Goal: Information Seeking & Learning: Learn about a topic

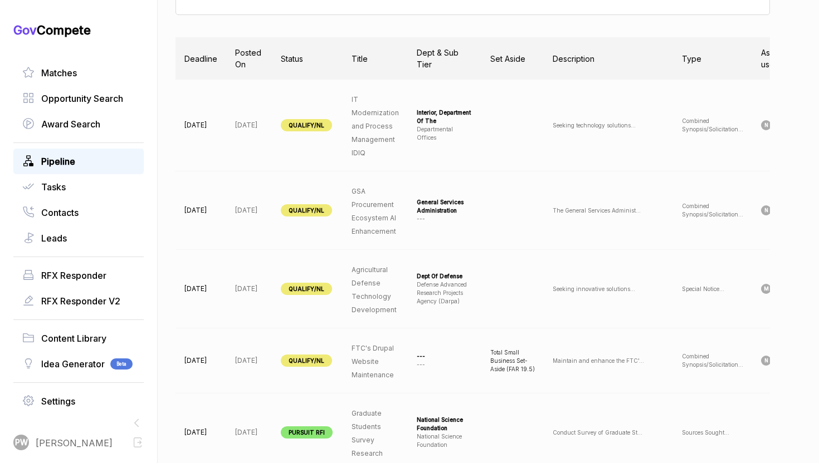
scroll to position [403, 0]
click at [89, 63] on div "Matches" at bounding box center [78, 73] width 130 height 26
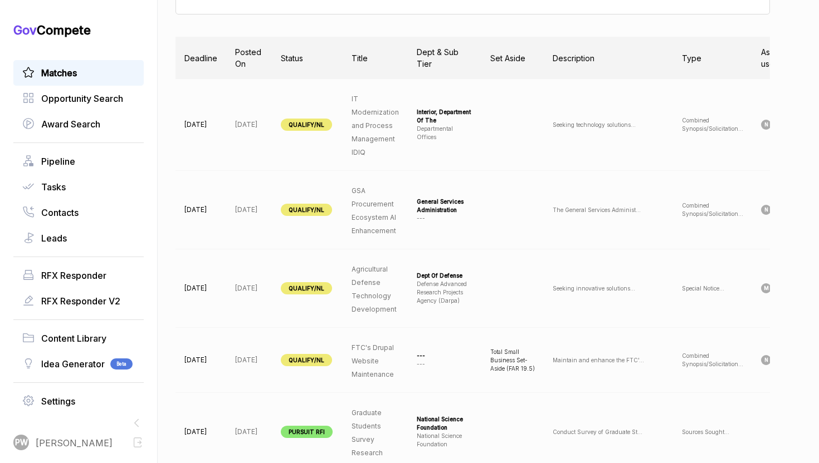
click at [80, 70] on link "Matches" at bounding box center [78, 72] width 113 height 13
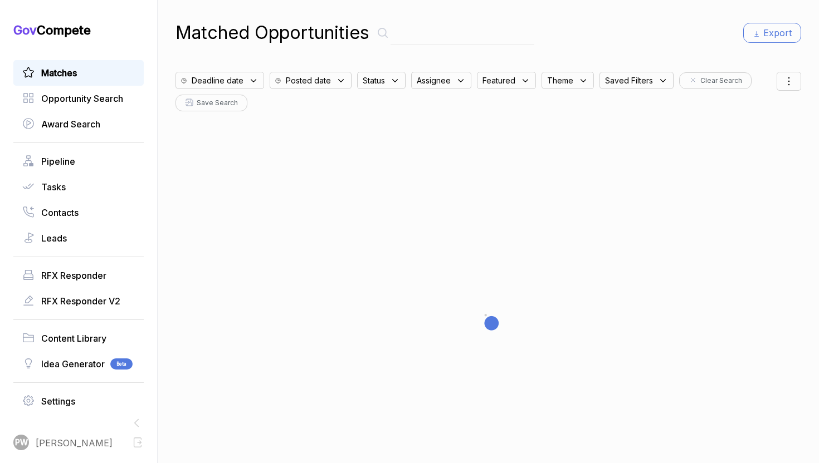
click at [256, 80] on icon at bounding box center [253, 81] width 10 height 10
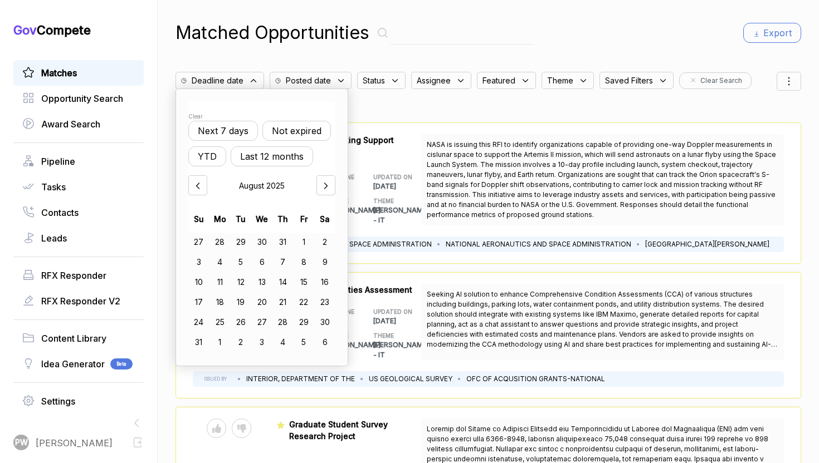
click at [302, 135] on button "Not expired" at bounding box center [296, 131] width 69 height 20
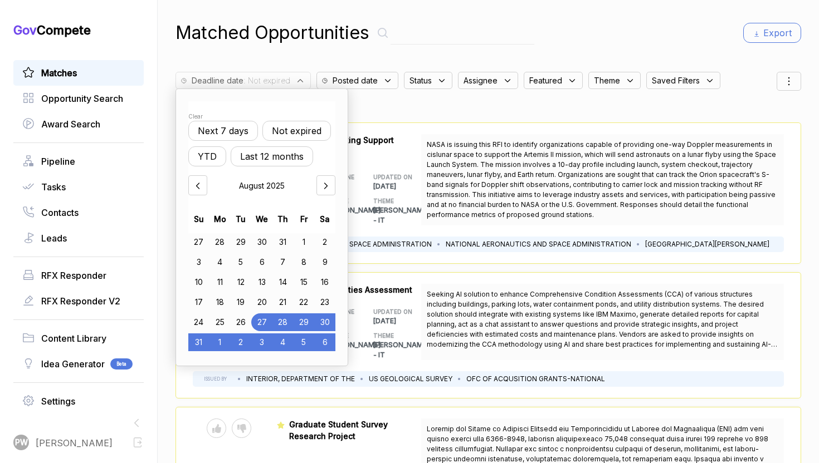
click at [417, 87] on div "Status" at bounding box center [428, 80] width 48 height 17
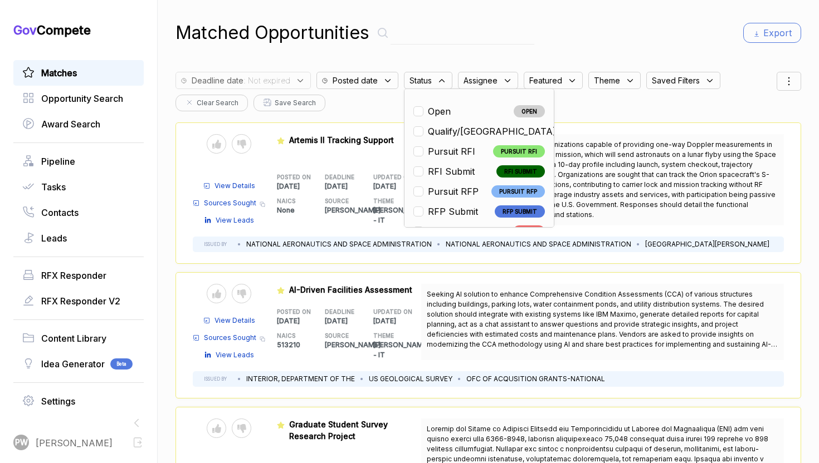
click at [434, 112] on span "Open" at bounding box center [439, 111] width 23 height 13
checkbox input "true"
click at [393, 165] on div "Featured RFI-ArtemisII-Tracking-SCaN-2025 Artemis II Tracking Support POSTED ON…" at bounding box center [349, 179] width 145 height 91
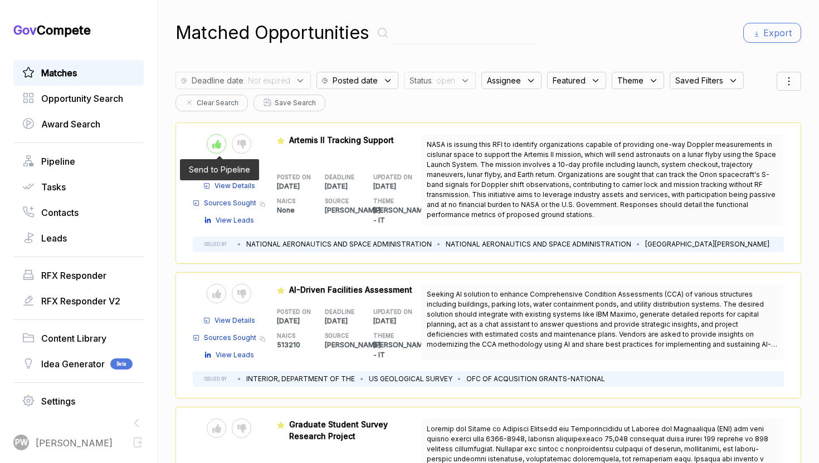
click at [209, 139] on div at bounding box center [216, 143] width 19 height 19
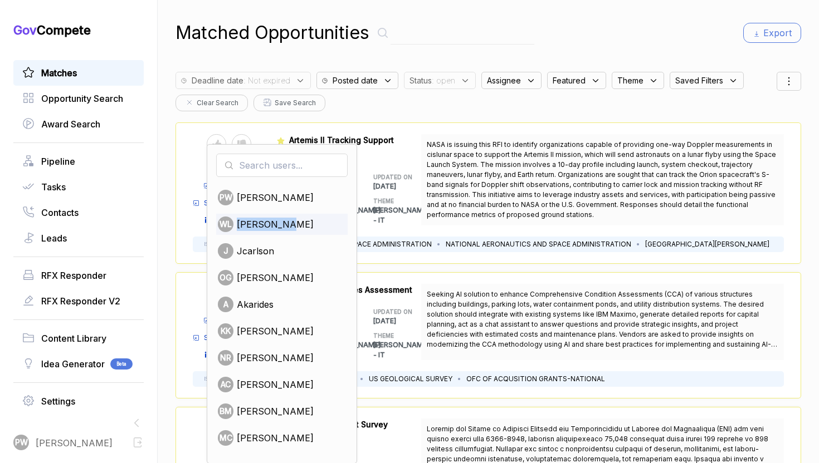
click at [298, 217] on div "[PERSON_NAME]" at bounding box center [281, 224] width 131 height 21
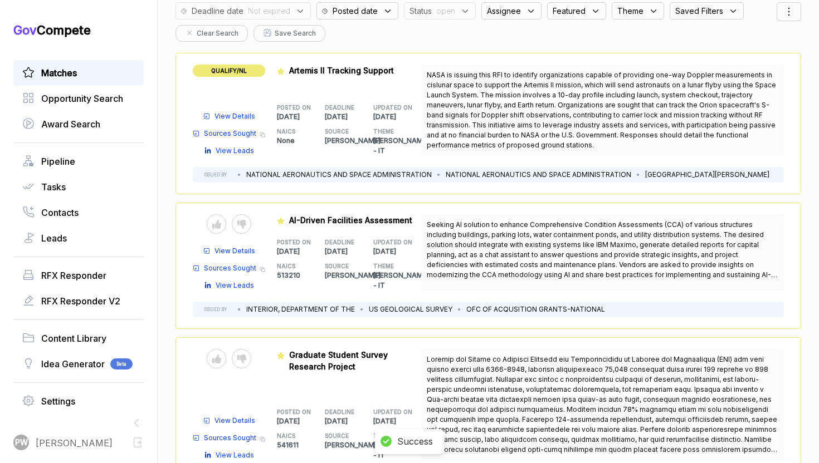
scroll to position [72, 0]
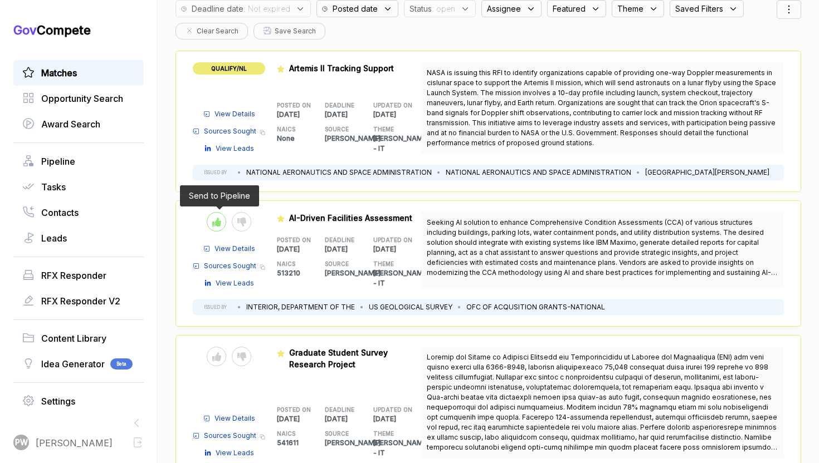
click at [213, 231] on div at bounding box center [216, 221] width 19 height 19
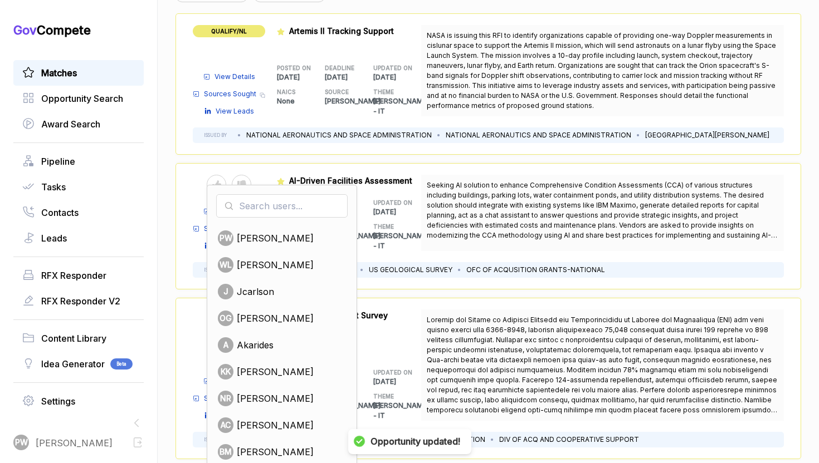
click at [261, 397] on span "[PERSON_NAME]" at bounding box center [275, 398] width 77 height 13
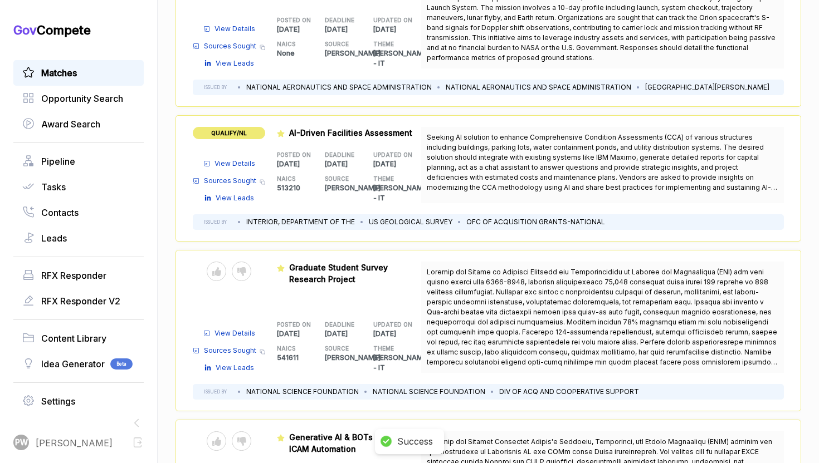
scroll to position [164, 0]
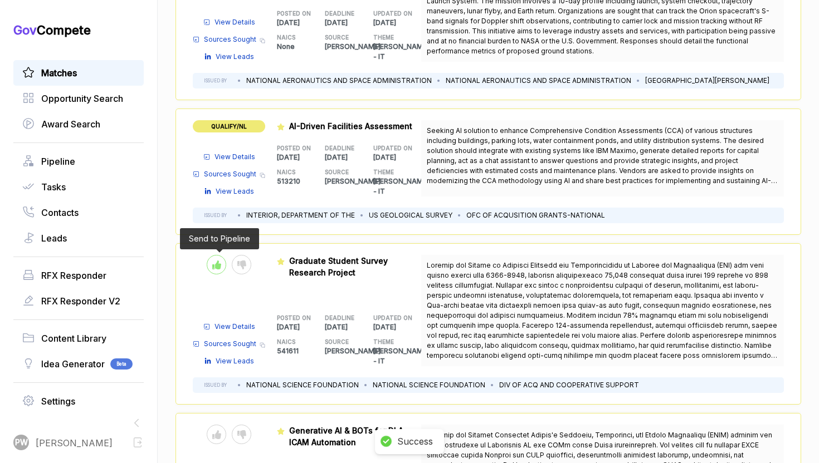
click at [213, 268] on div at bounding box center [216, 264] width 19 height 19
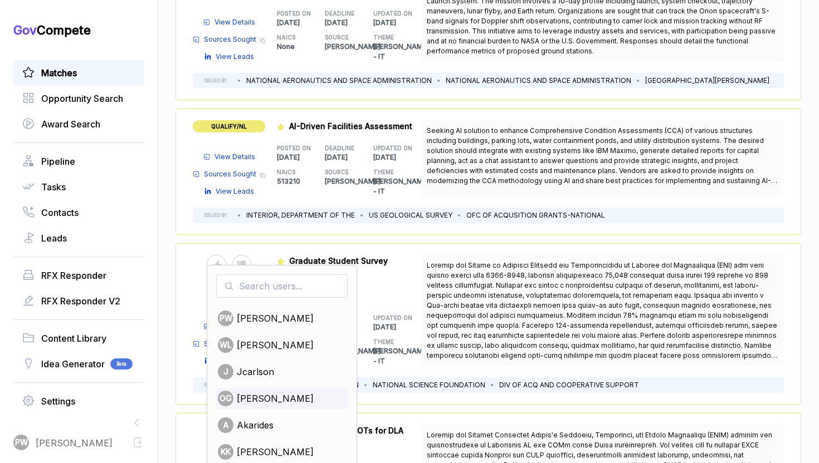
click at [263, 395] on span "[PERSON_NAME]" at bounding box center [275, 398] width 77 height 13
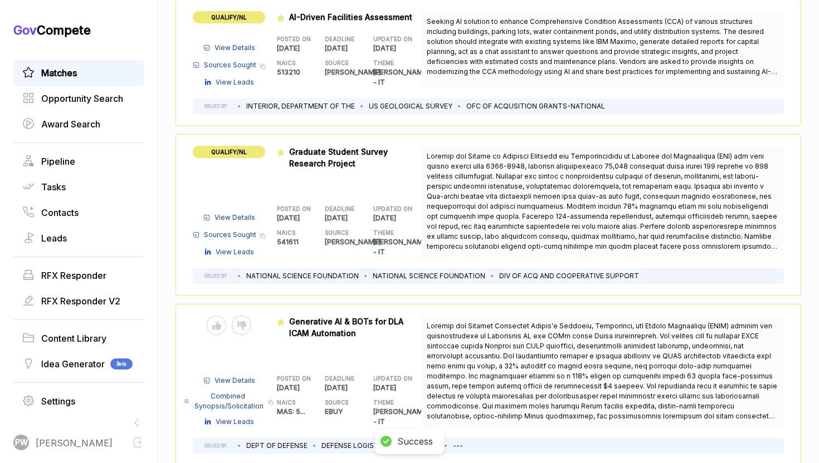
scroll to position [306, 0]
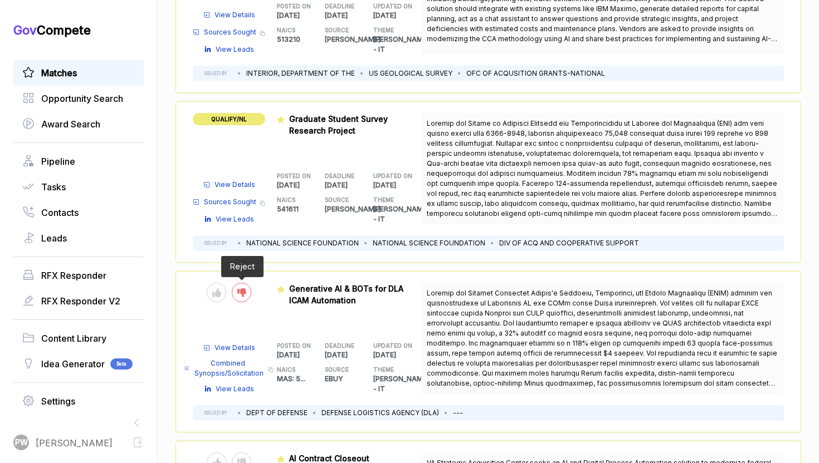
click at [237, 291] on icon at bounding box center [241, 293] width 9 height 9
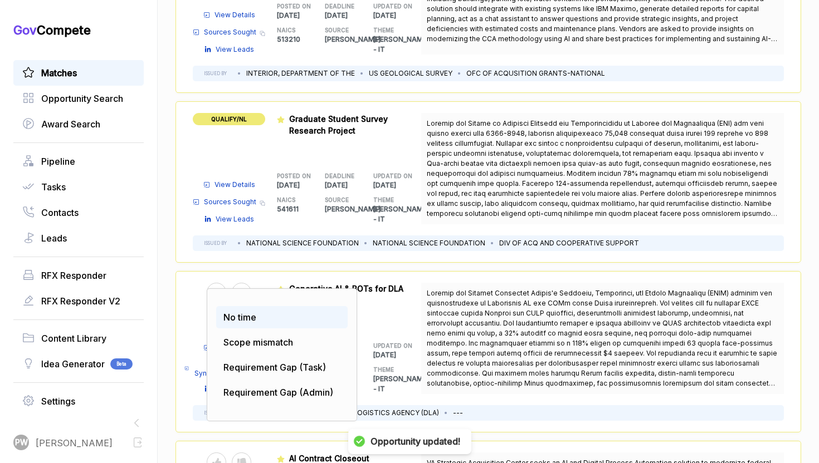
click at [247, 323] on div "No time" at bounding box center [281, 317] width 131 height 22
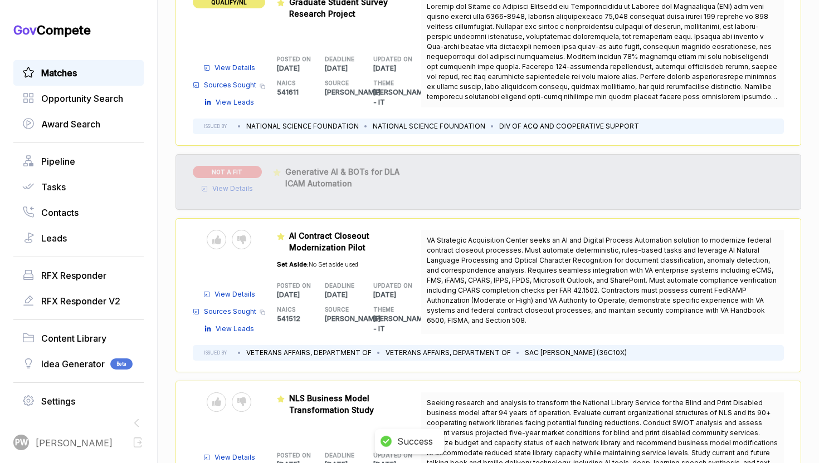
scroll to position [429, 0]
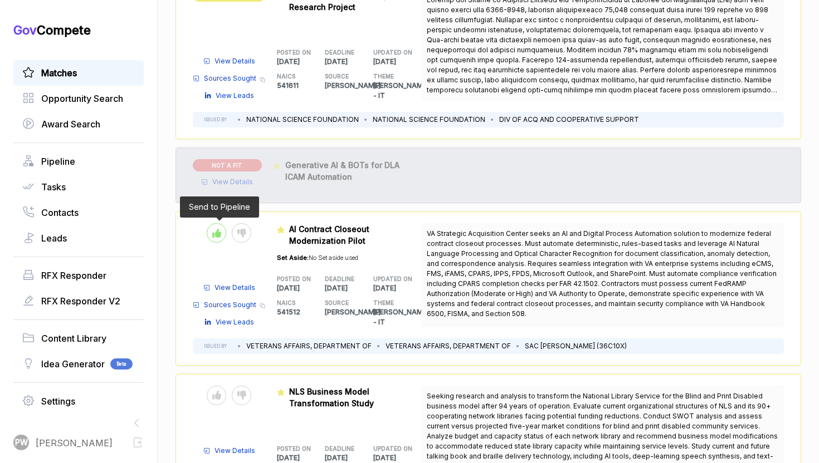
click at [214, 233] on div at bounding box center [216, 232] width 19 height 19
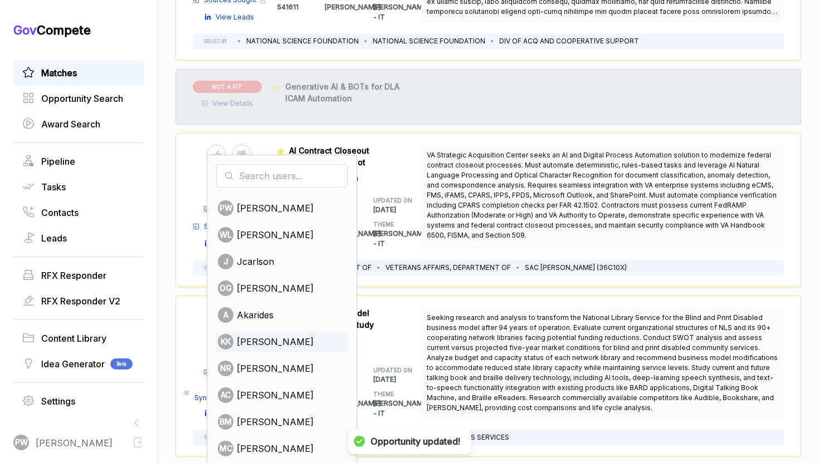
scroll to position [510, 0]
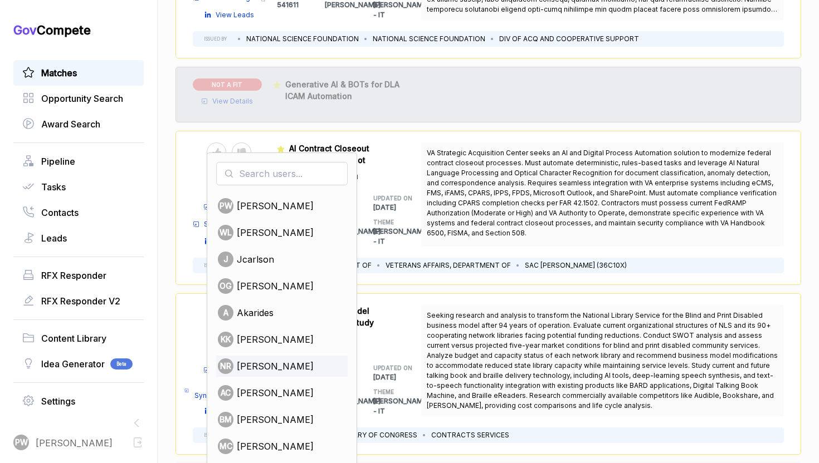
click at [271, 364] on span "[PERSON_NAME]" at bounding box center [275, 366] width 77 height 13
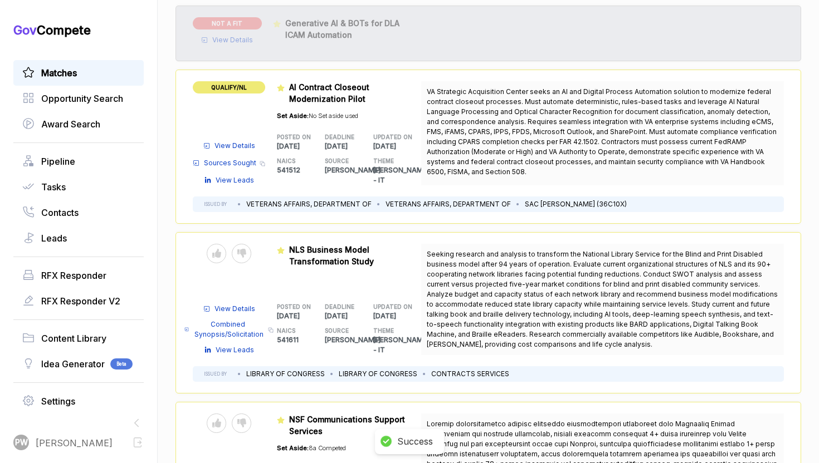
scroll to position [576, 0]
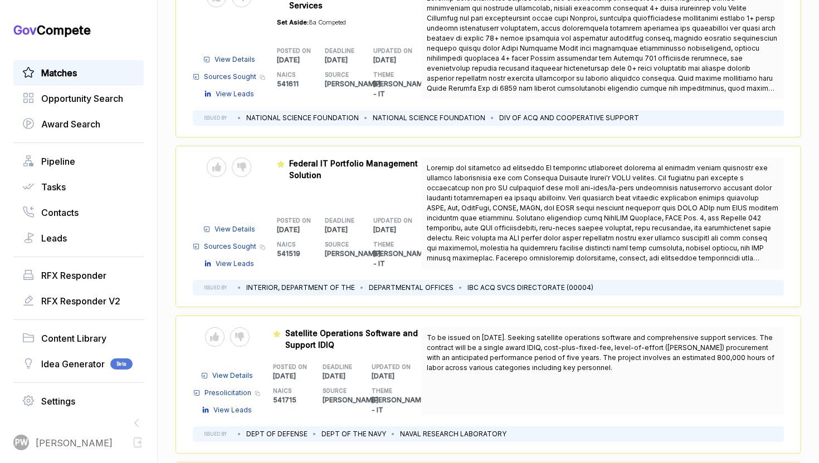
scroll to position [976, 0]
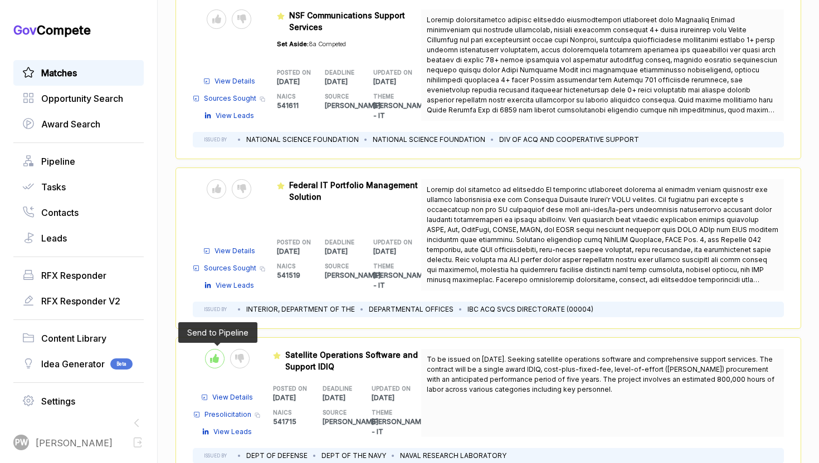
click at [211, 354] on icon at bounding box center [214, 358] width 9 height 9
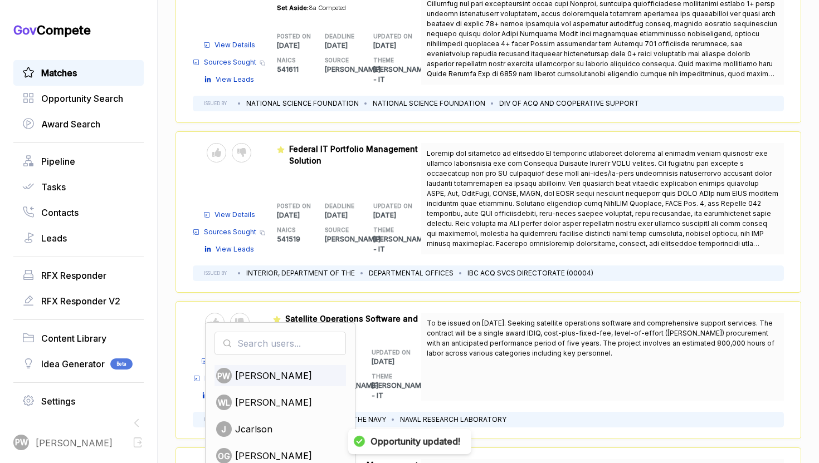
scroll to position [1014, 0]
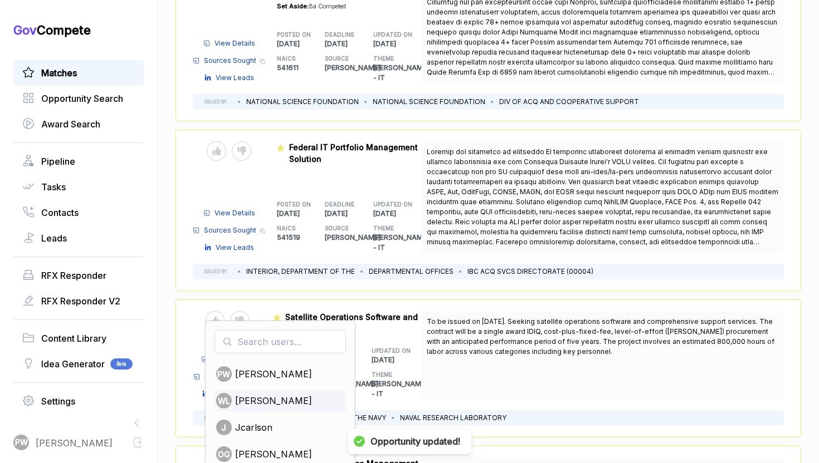
click at [275, 396] on span "[PERSON_NAME]" at bounding box center [273, 400] width 77 height 13
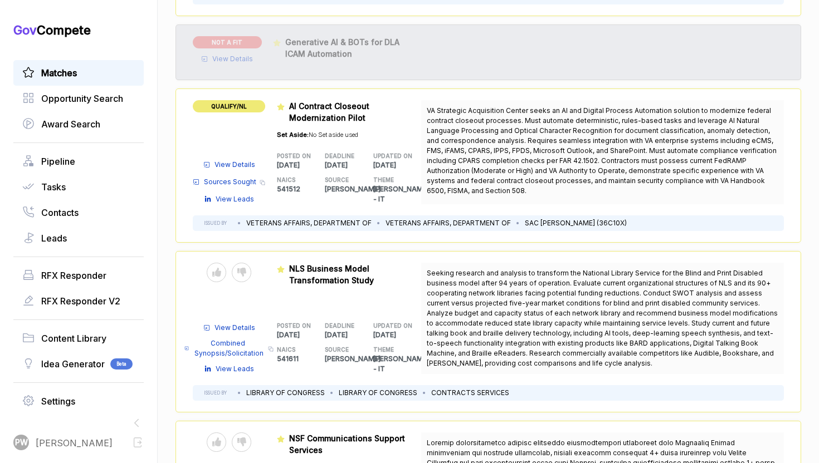
scroll to position [555, 0]
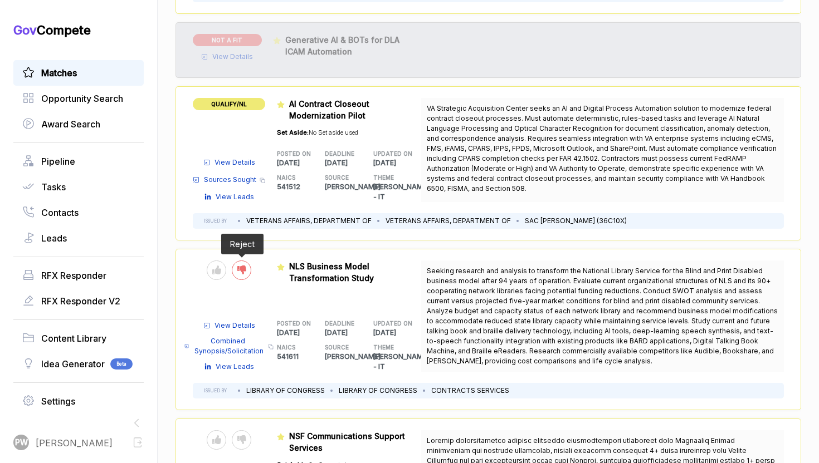
click at [248, 264] on div at bounding box center [241, 270] width 19 height 19
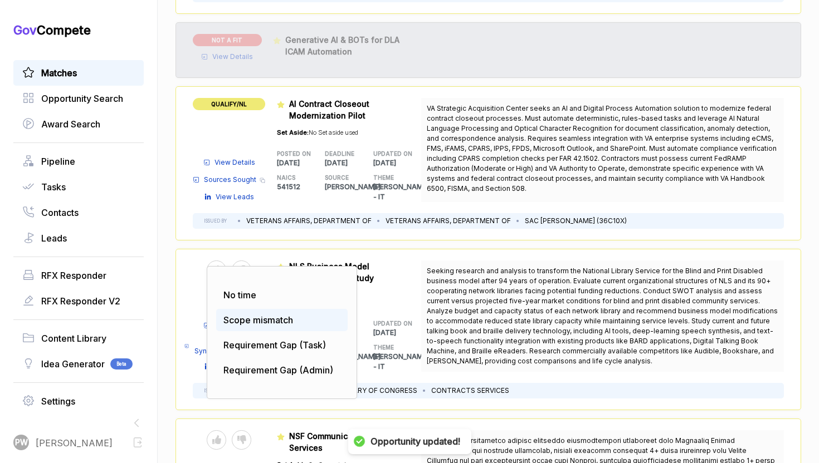
click at [265, 309] on div "Scope mismatch" at bounding box center [281, 320] width 131 height 22
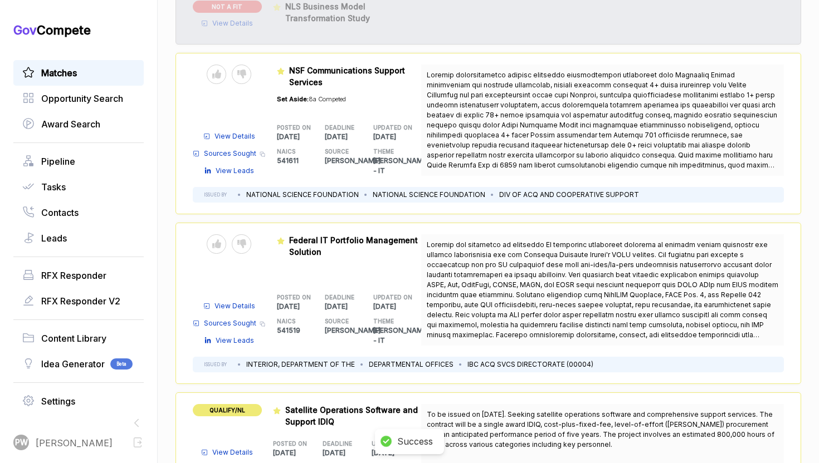
scroll to position [817, 0]
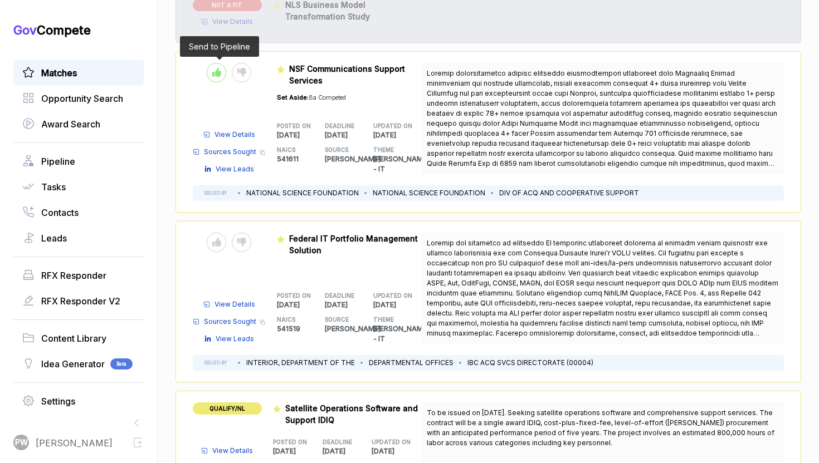
click at [220, 68] on div at bounding box center [216, 72] width 19 height 19
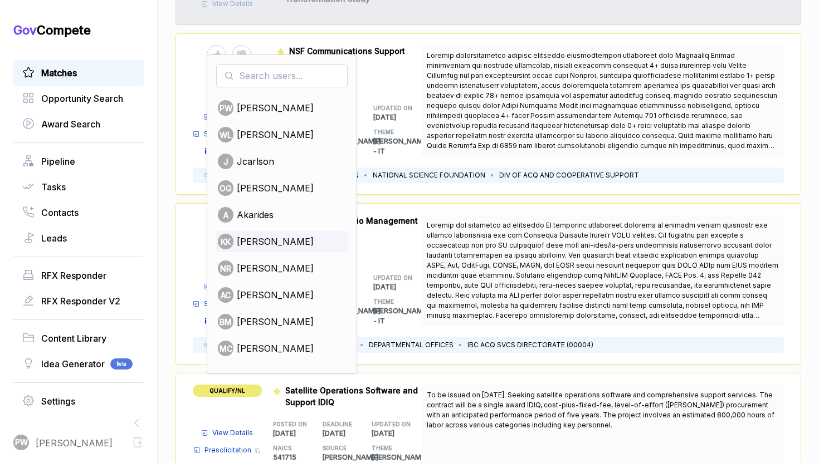
scroll to position [830, 0]
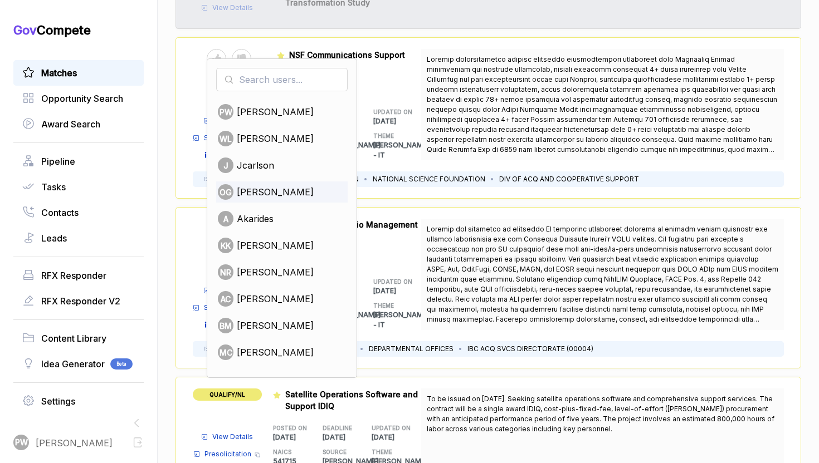
click at [264, 185] on span "[PERSON_NAME]" at bounding box center [275, 191] width 77 height 13
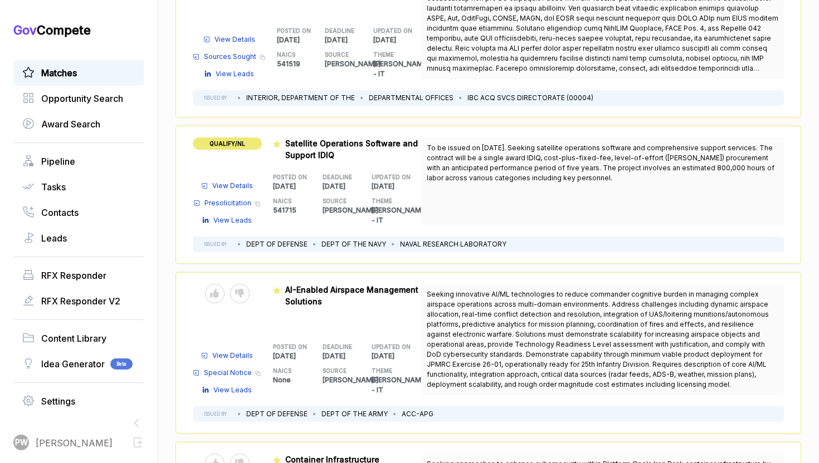
scroll to position [1071, 0]
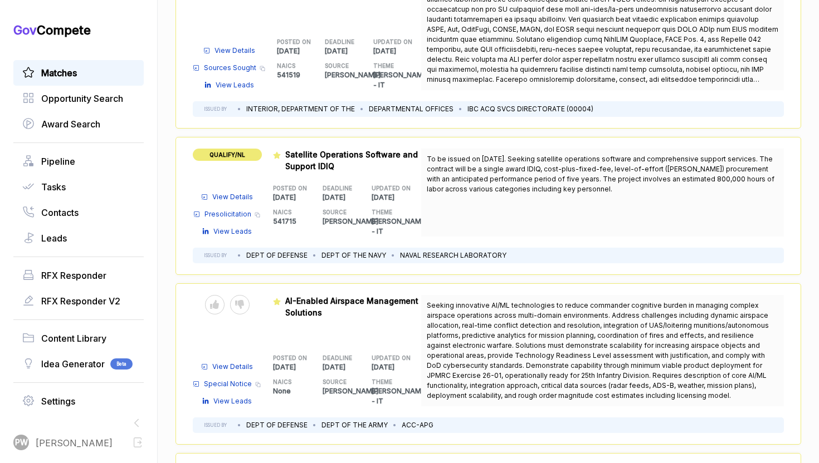
click at [231, 362] on span "View Details" at bounding box center [232, 367] width 41 height 10
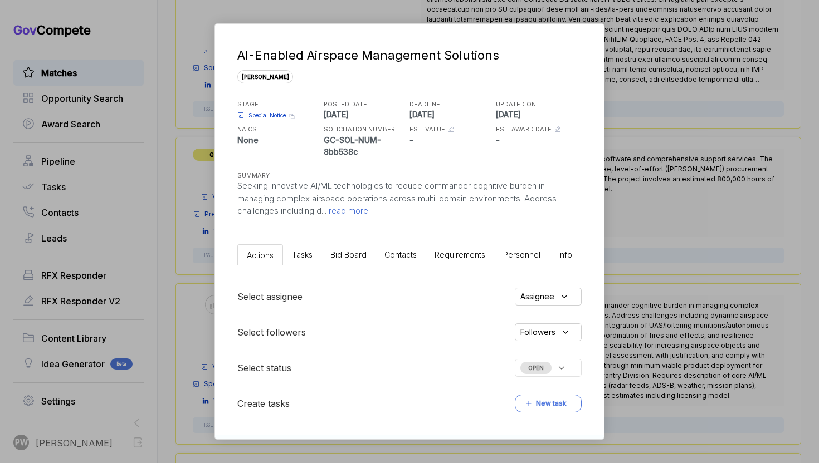
scroll to position [114, 0]
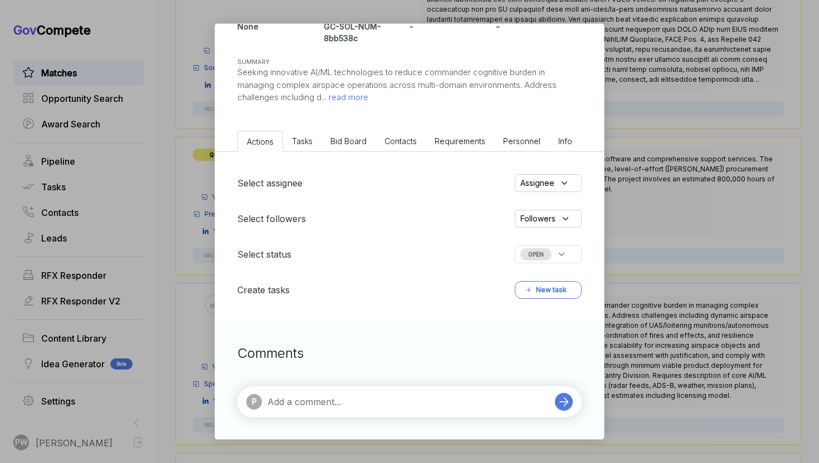
click at [326, 407] on textarea at bounding box center [408, 401] width 282 height 13
click at [337, 381] on div "@ [PERSON_NAME]" at bounding box center [346, 382] width 81 height 21
type textarea "@[PERSON_NAME] thoughts?"
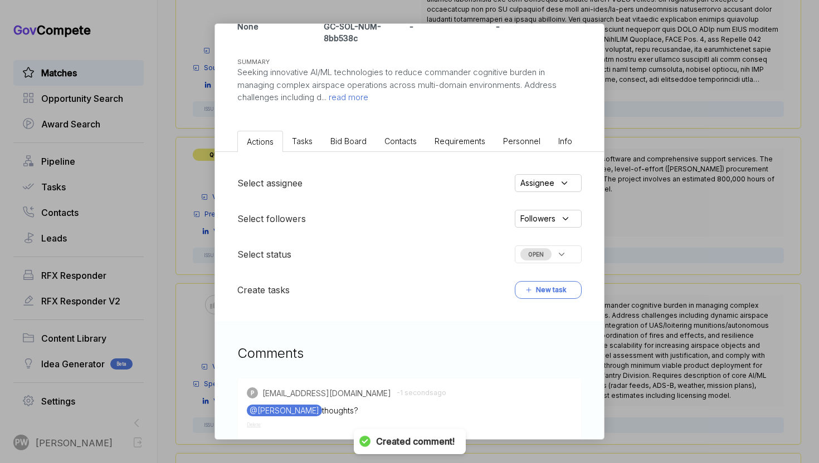
scroll to position [157, 0]
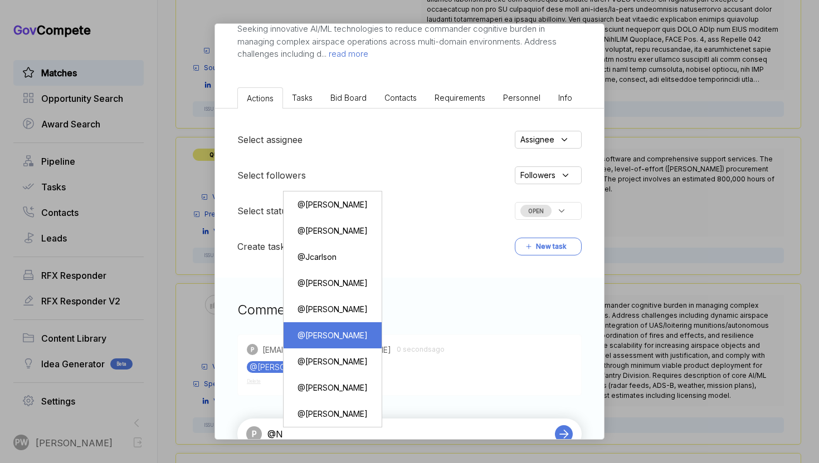
click at [347, 337] on div "@ [PERSON_NAME]" at bounding box center [332, 335] width 81 height 21
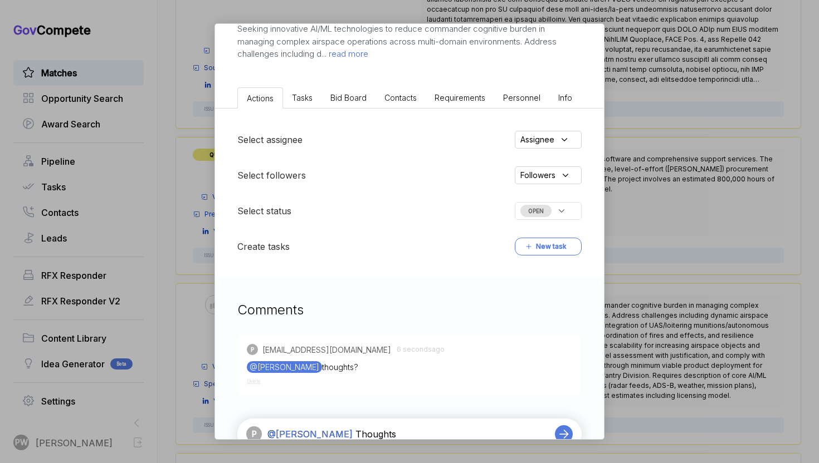
type textarea "@[PERSON_NAME] Thoughts?"
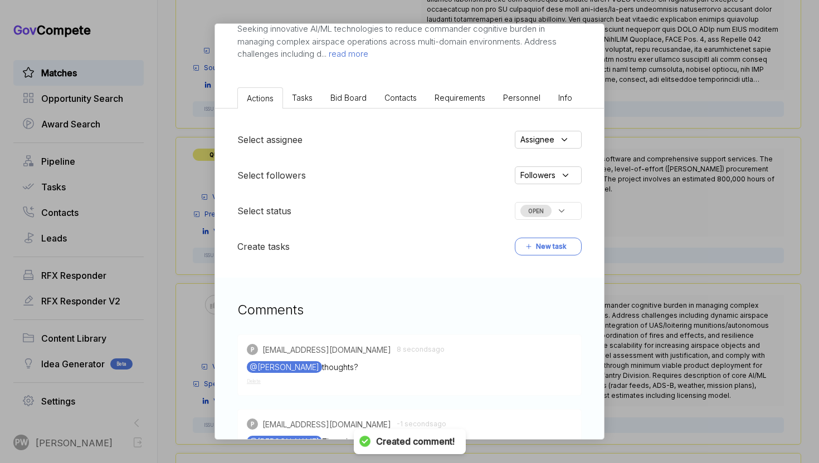
click at [545, 216] on span "OPEN" at bounding box center [535, 211] width 31 height 12
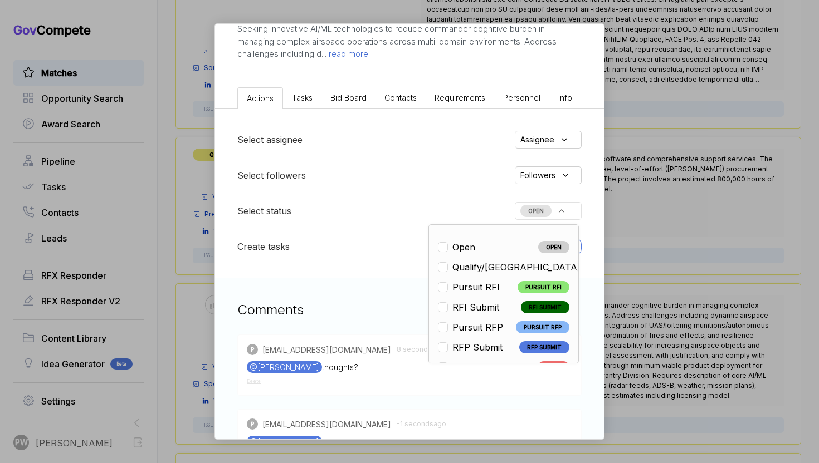
click at [499, 270] on div "Qualify/[GEOGRAPHIC_DATA]" at bounding box center [512, 267] width 148 height 13
checkbox input "true"
click at [374, 368] on div "@[PERSON_NAME] thoughts?" at bounding box center [409, 367] width 325 height 12
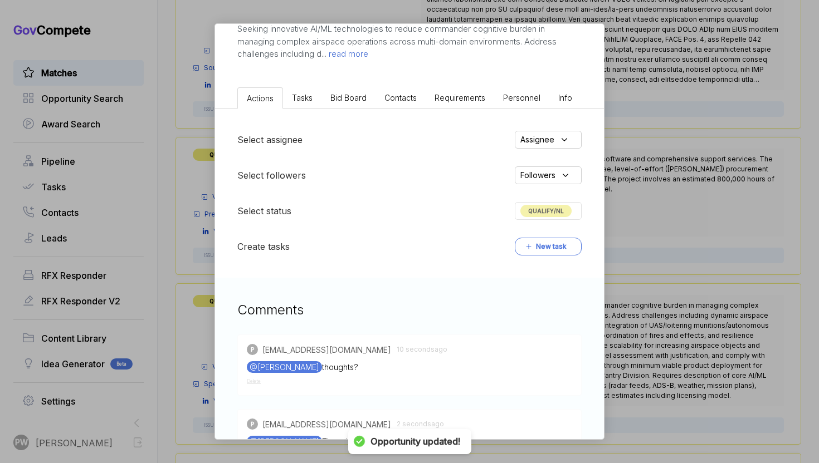
click at [658, 338] on div "AI-Enabled Airspace Management Solutions [PERSON_NAME] STAGE Special Notice Cop…" at bounding box center [409, 231] width 819 height 463
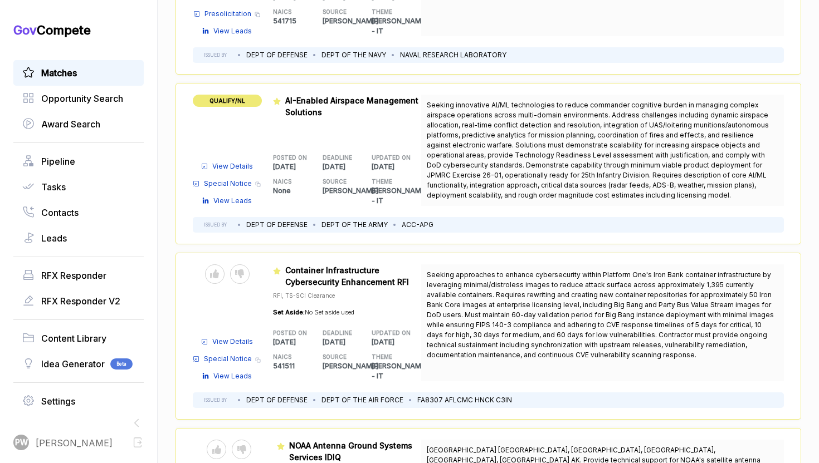
scroll to position [1322, 0]
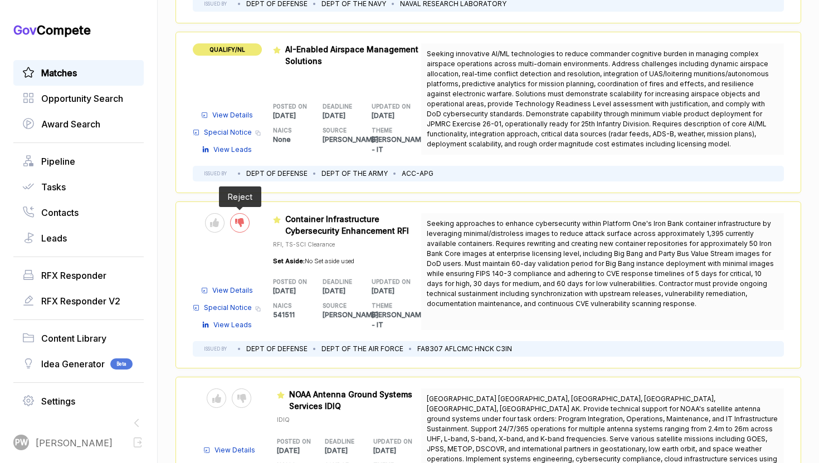
click at [245, 213] on div at bounding box center [239, 222] width 19 height 19
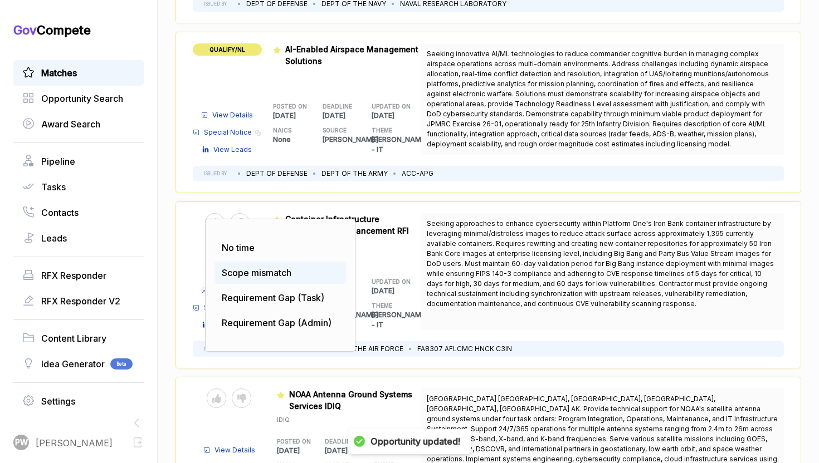
click at [261, 267] on span "Scope mismatch" at bounding box center [257, 272] width 70 height 11
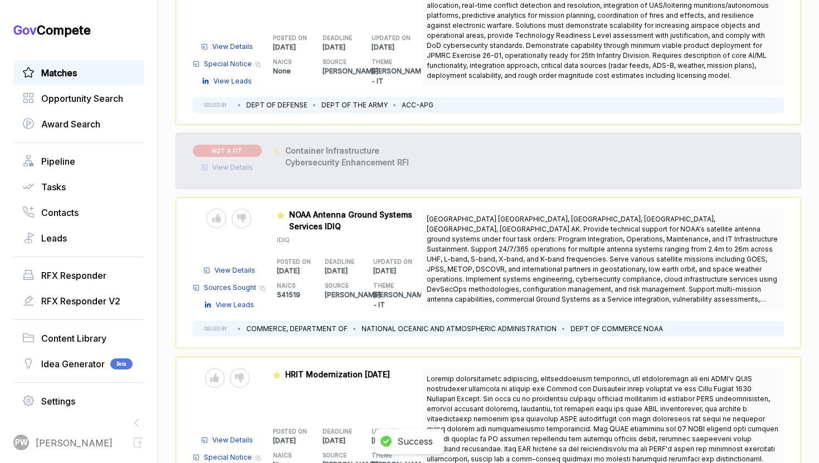
scroll to position [1391, 0]
click at [216, 213] on div "Send to Pipeline Reject" at bounding box center [229, 234] width 72 height 51
click at [216, 209] on div at bounding box center [216, 218] width 19 height 19
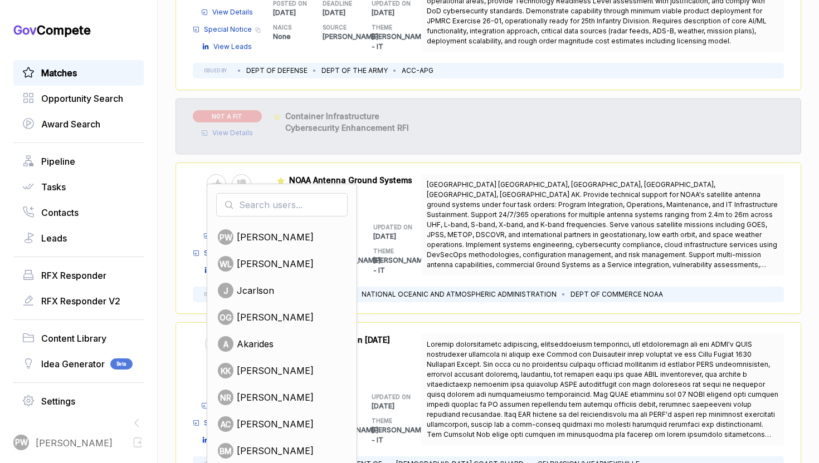
scroll to position [1442, 0]
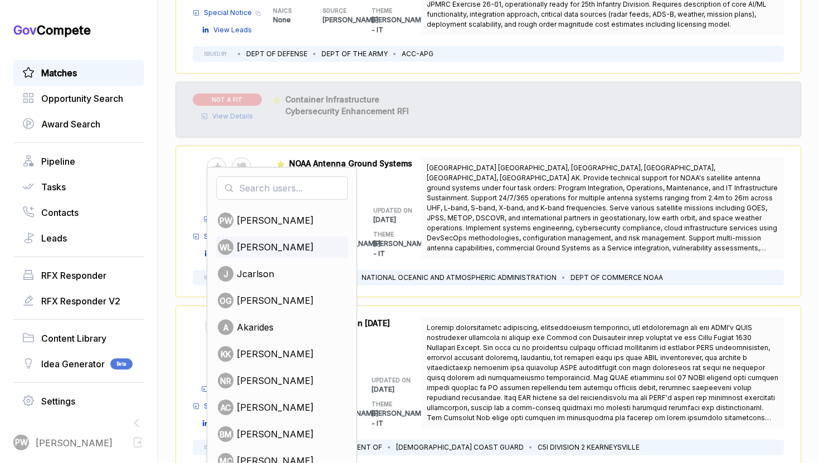
click at [332, 237] on div "[PERSON_NAME]" at bounding box center [281, 247] width 131 height 21
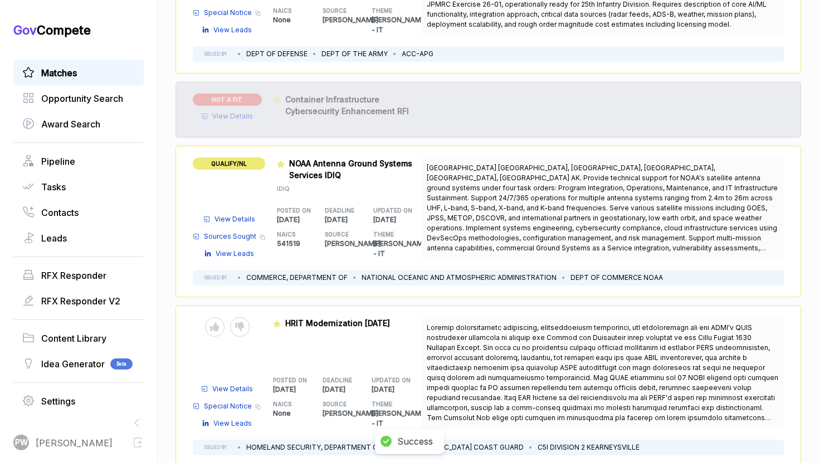
click at [238, 214] on span "View Details" at bounding box center [234, 219] width 41 height 10
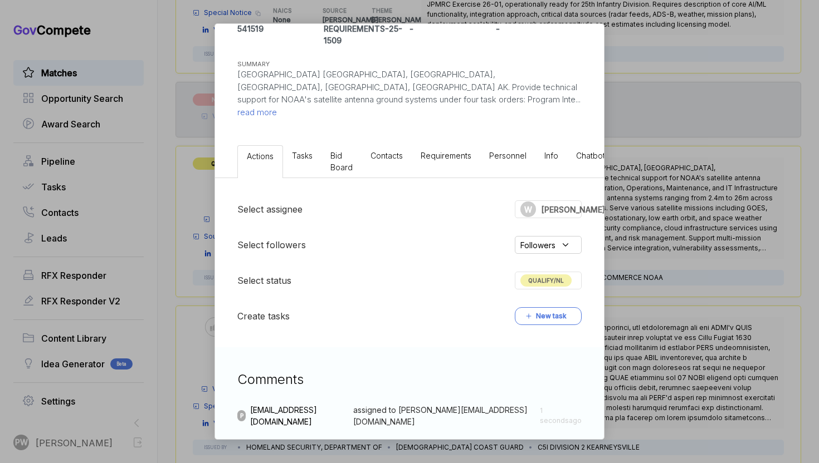
scroll to position [163, 0]
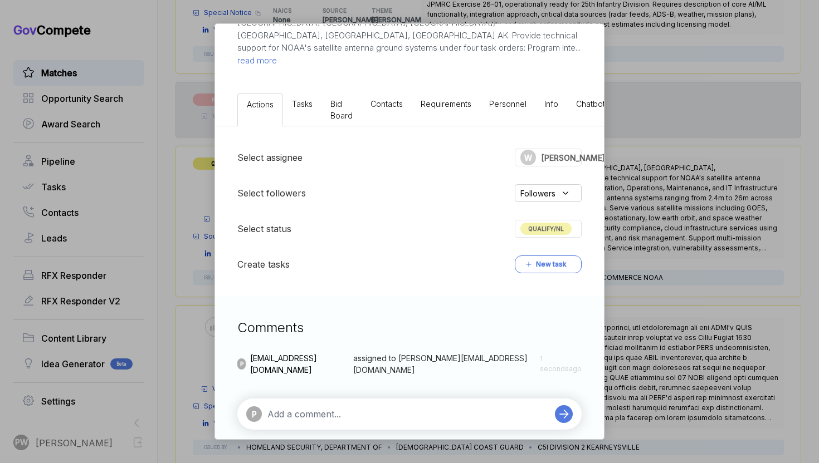
click at [301, 408] on textarea at bounding box center [408, 414] width 282 height 13
type textarea "thoughts?"
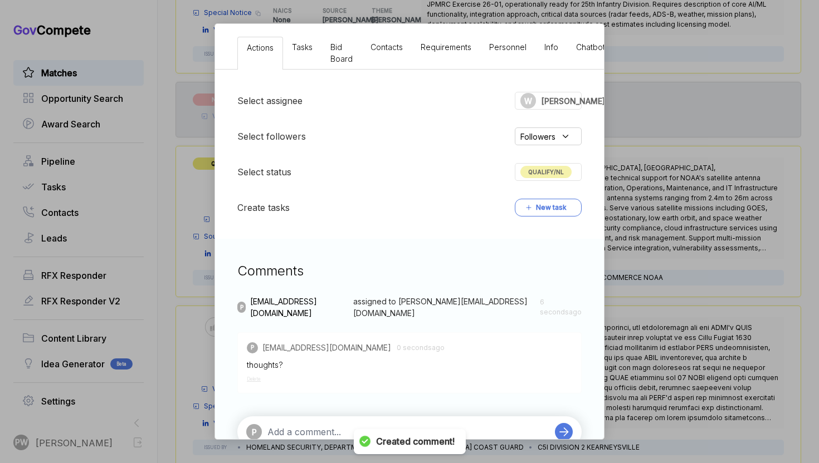
scroll to position [221, 0]
click at [310, 424] on textarea at bounding box center [408, 430] width 282 height 13
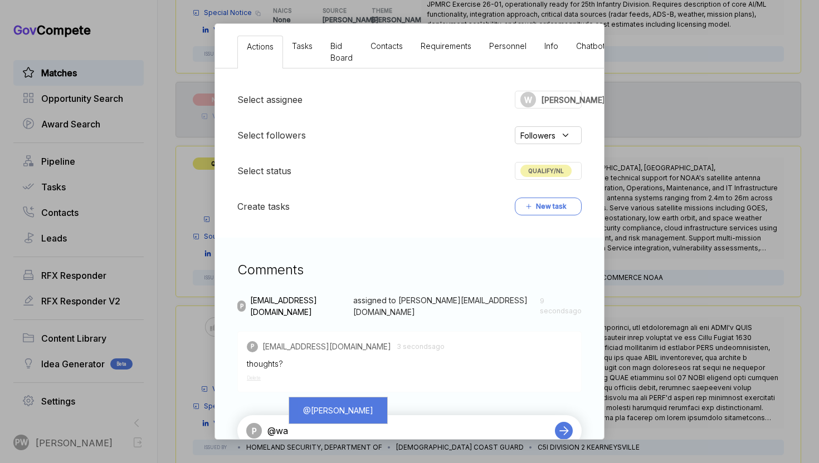
click at [340, 403] on div "@ [PERSON_NAME]" at bounding box center [337, 410] width 81 height 21
type textarea "@[PERSON_NAME]"
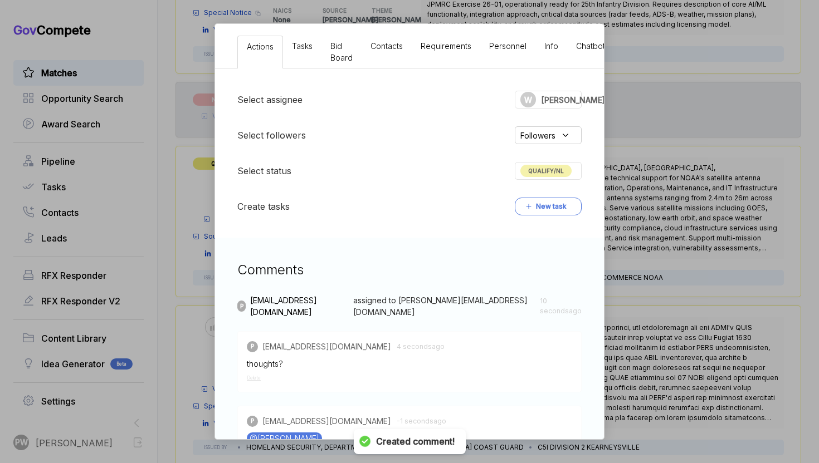
click at [620, 385] on div "NOAA Antenna Ground Systems Services IDIQ [PERSON_NAME] STAGE Sources Sought Co…" at bounding box center [409, 231] width 819 height 463
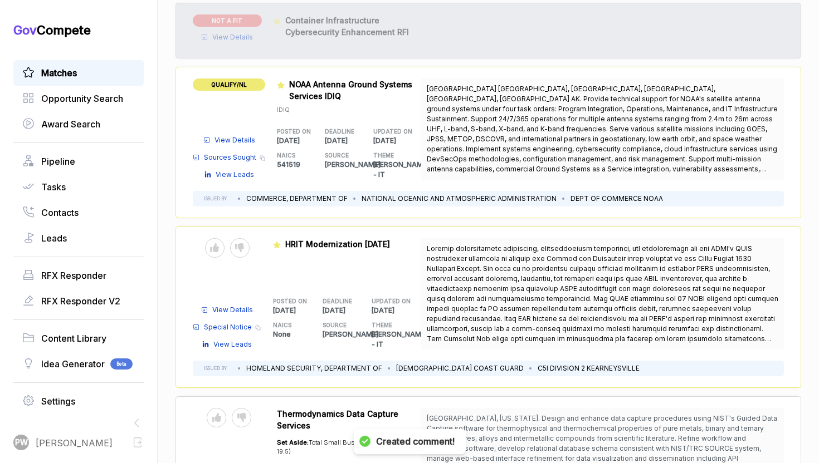
scroll to position [1541, 0]
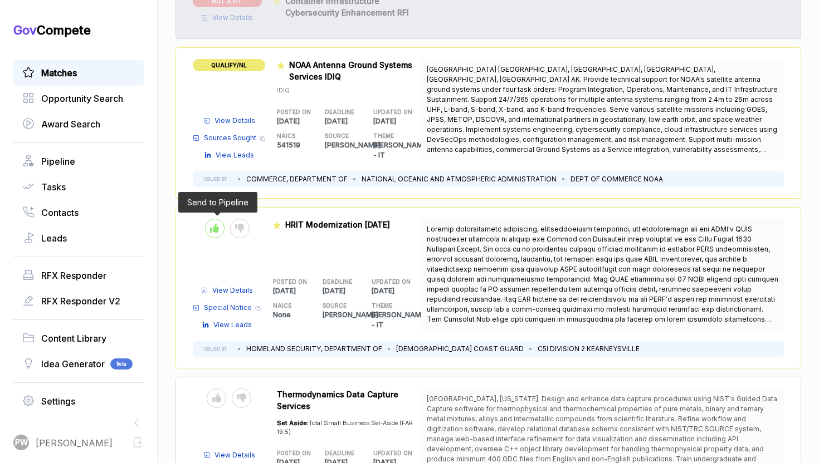
click at [214, 224] on icon at bounding box center [214, 228] width 9 height 9
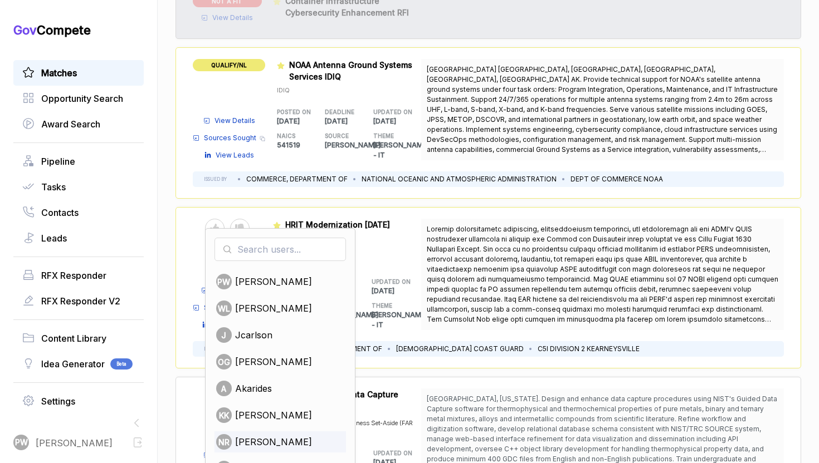
click at [266, 432] on div "NR [PERSON_NAME]" at bounding box center [279, 442] width 131 height 21
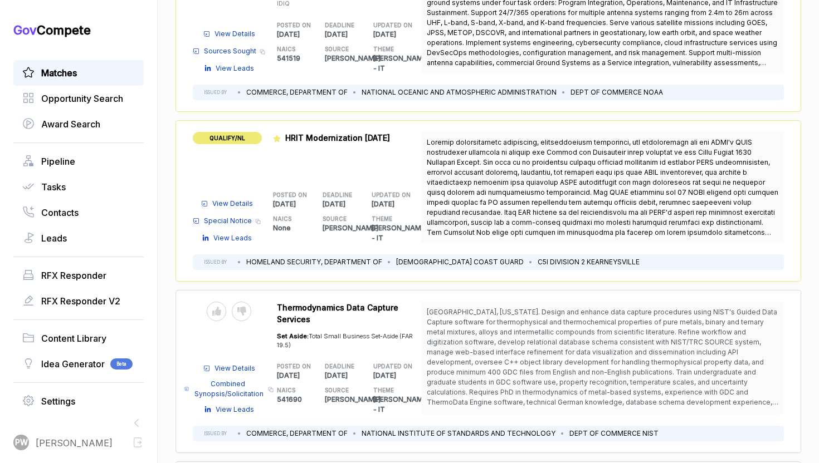
scroll to position [1632, 0]
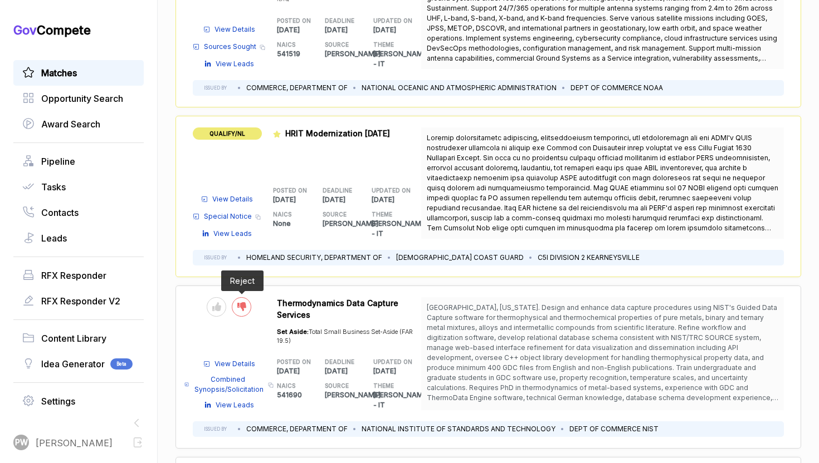
click at [239, 297] on div at bounding box center [241, 306] width 19 height 19
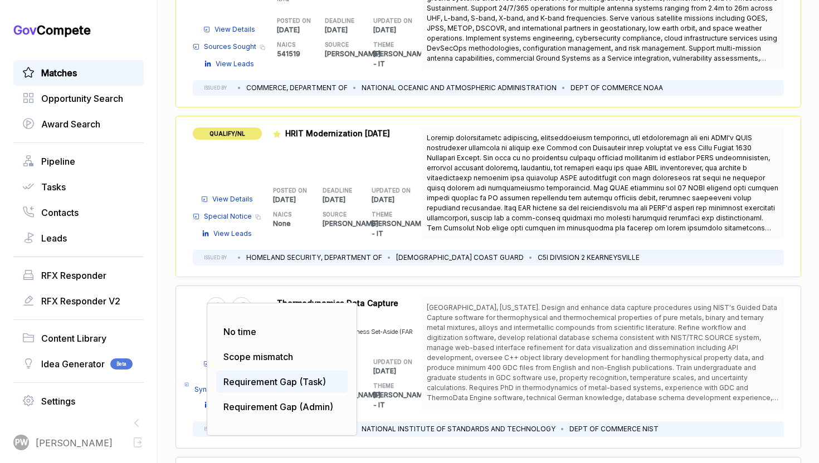
click at [240, 373] on div "Requirement Gap (Task)" at bounding box center [281, 382] width 131 height 22
